Goal: Browse casually

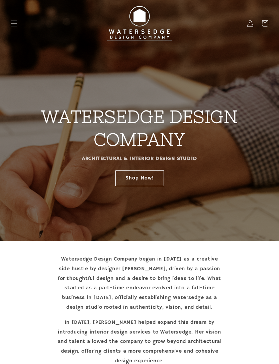
click at [17, 20] on icon "Menu" at bounding box center [14, 23] width 6 height 6
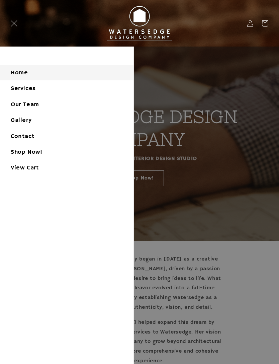
click at [24, 154] on link "Shop Now!" at bounding box center [67, 152] width 134 height 15
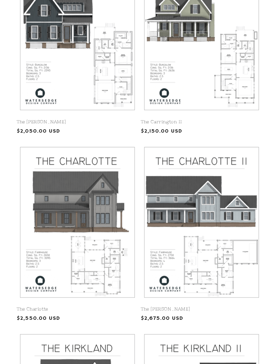
scroll to position [219, 0]
click at [65, 306] on link "The Charlotte" at bounding box center [77, 309] width 121 height 6
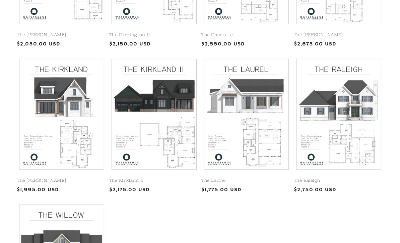
scroll to position [274, 0]
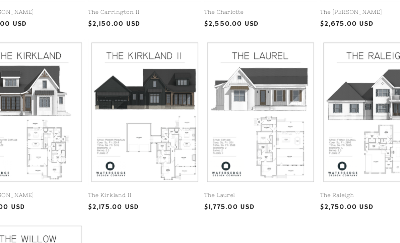
click at [220, 169] on link "The Laurel" at bounding box center [246, 172] width 90 height 6
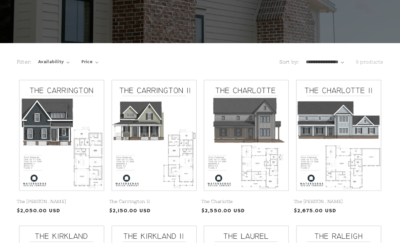
scroll to position [105, 0]
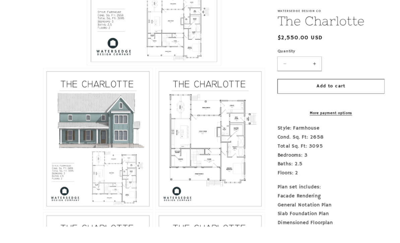
scroll to position [337, 0]
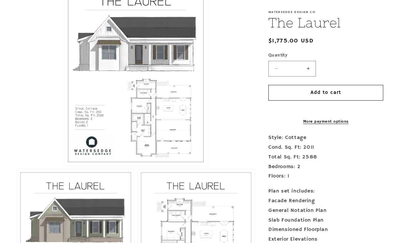
scroll to position [179, 0]
